Goal: Task Accomplishment & Management: Manage account settings

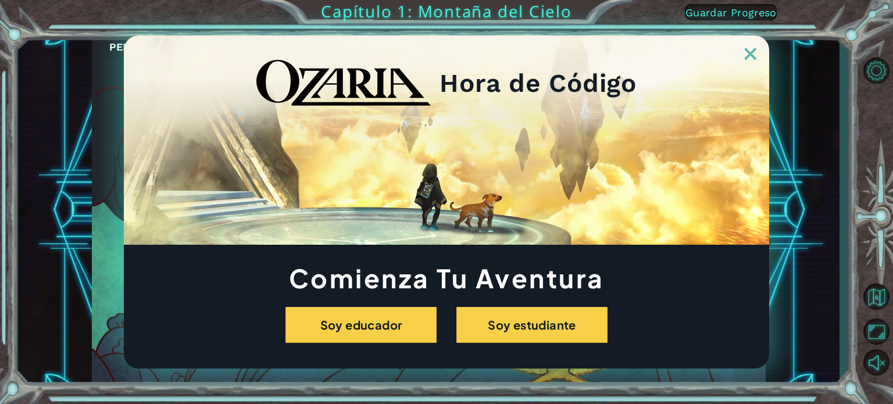
click at [751, 55] on img at bounding box center [751, 54] width 12 height 12
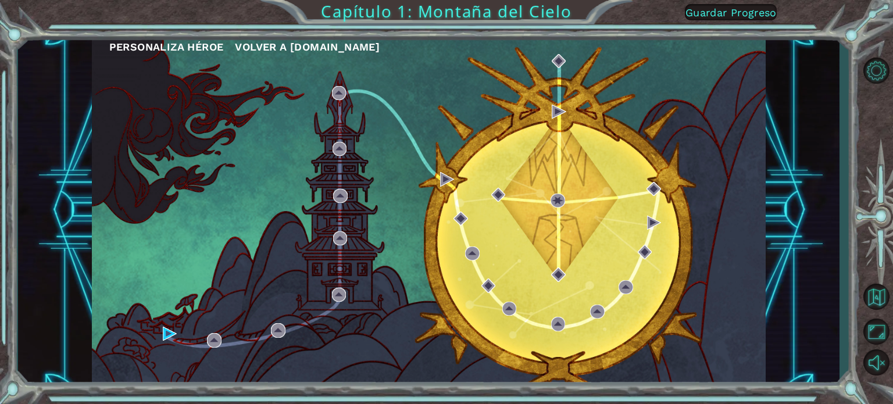
click at [293, 51] on span "Volver a [DOMAIN_NAME]" at bounding box center [307, 47] width 145 height 12
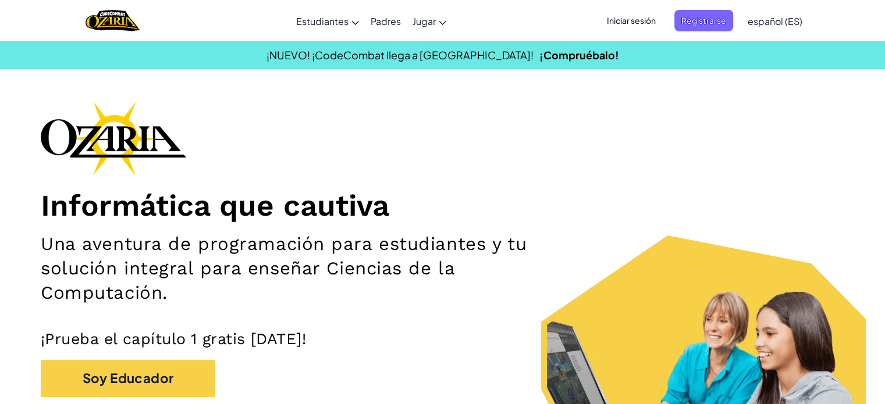
click at [629, 26] on span "Iniciar sesión" at bounding box center [631, 21] width 63 height 22
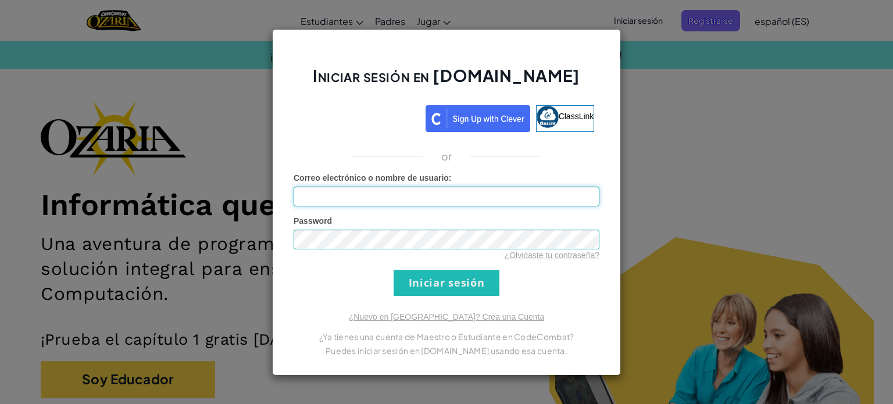
type input "[PERSON_NAME]"
click at [460, 284] on input "Iniciar sesión" at bounding box center [447, 283] width 106 height 26
